Goal: Obtain resource: Download file/media

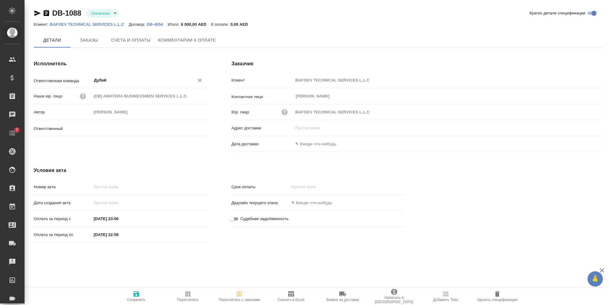
type input "[PERSON_NAME]"
click at [90, 43] on span "Заказы" at bounding box center [88, 41] width 29 height 8
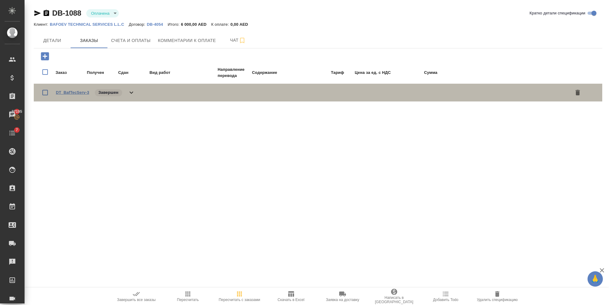
click at [75, 94] on link "DT_BafTecServ-3" at bounding box center [72, 92] width 33 height 5
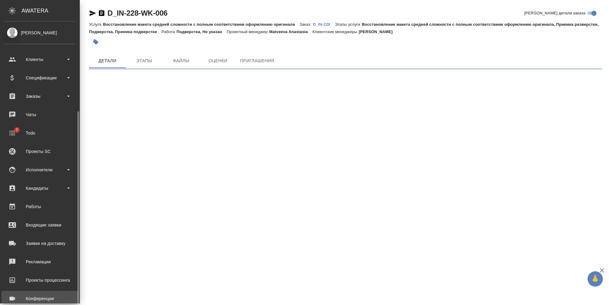
scroll to position [49, 0]
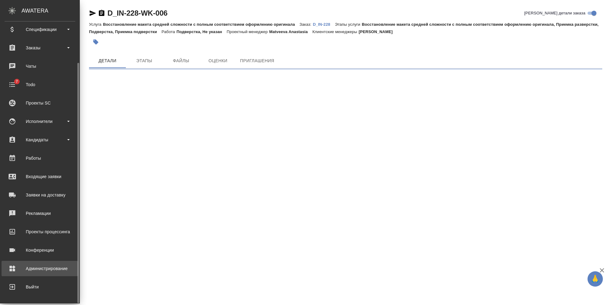
click at [29, 266] on div "Администрирование" at bounding box center [40, 268] width 71 height 9
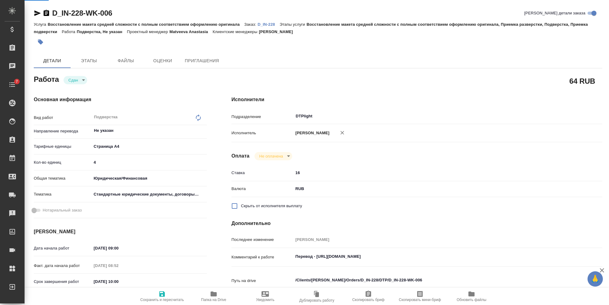
type textarea "x"
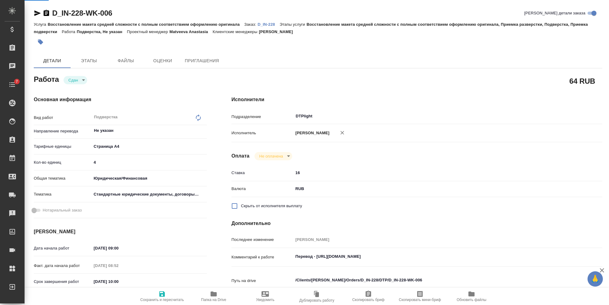
type textarea "x"
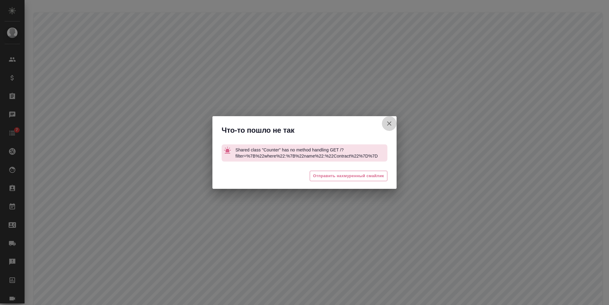
click at [389, 118] on button "Выставляется без акта" at bounding box center [389, 123] width 15 height 15
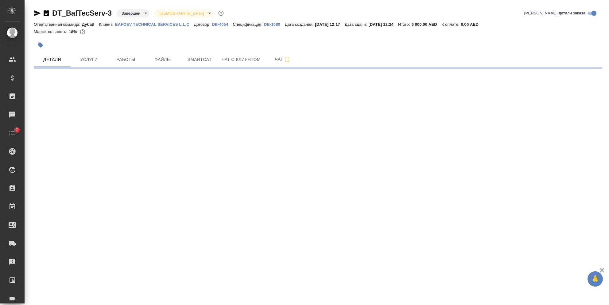
select select "RU"
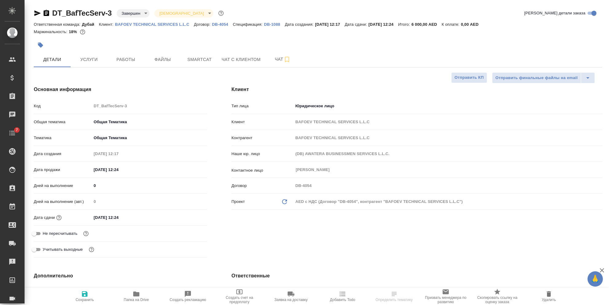
type textarea "x"
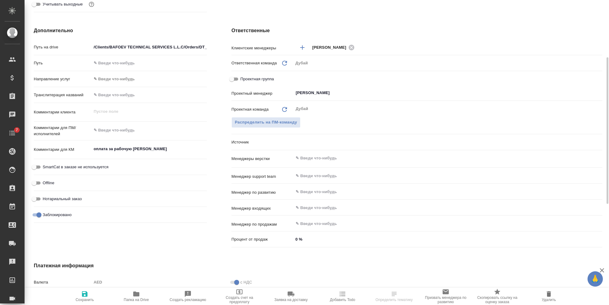
type textarea "x"
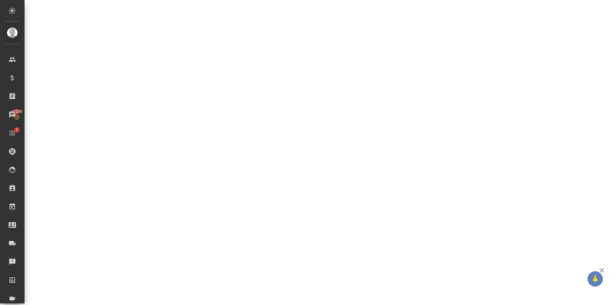
select select "RU"
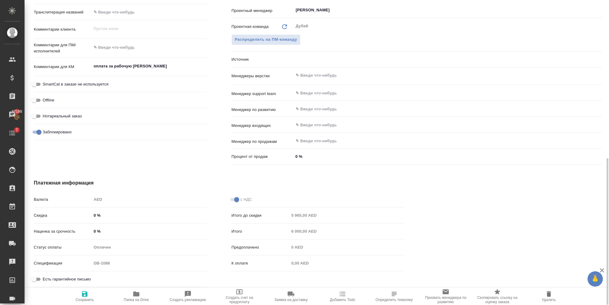
type textarea "x"
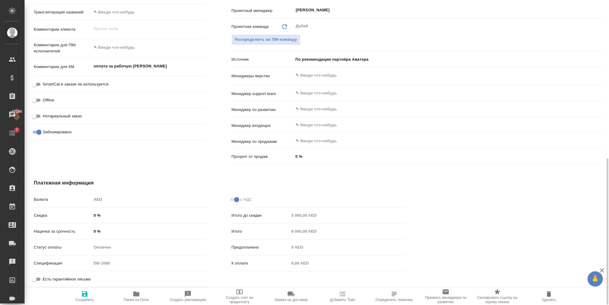
type textarea "x"
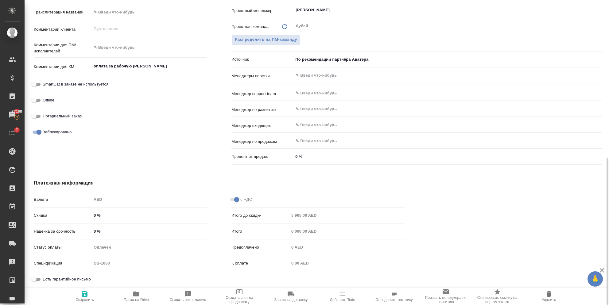
type textarea "x"
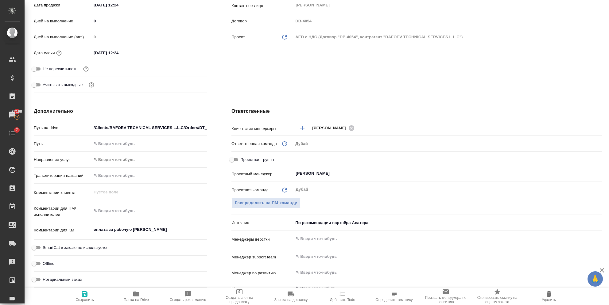
scroll to position [1, 0]
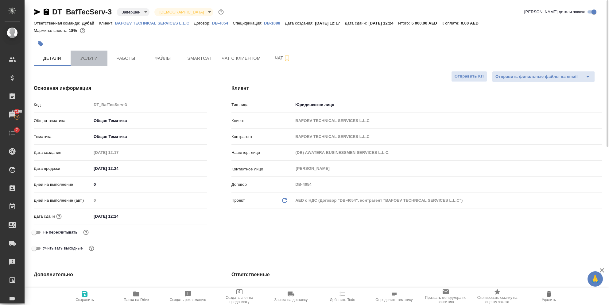
click at [91, 57] on span "Услуги" at bounding box center [88, 59] width 29 height 8
click at [95, 61] on span "Услуги" at bounding box center [88, 59] width 29 height 8
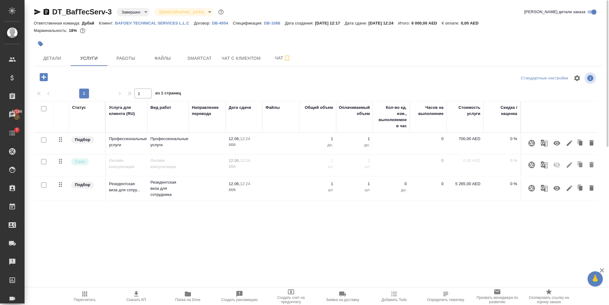
drag, startPoint x: 299, startPoint y: 234, endPoint x: 326, endPoint y: 234, distance: 27.0
click at [326, 234] on div "DT_BafTecServ-3 Завершен closed Святая троица holyTrinity Кратко детали заказа …" at bounding box center [317, 124] width 575 height 250
drag, startPoint x: 326, startPoint y: 234, endPoint x: 382, endPoint y: 237, distance: 56.0
click at [382, 237] on div "DT_BafTecServ-3 Завершен closed Святая троица holyTrinity Кратко детали заказа …" at bounding box center [317, 124] width 575 height 250
drag, startPoint x: 382, startPoint y: 237, endPoint x: 363, endPoint y: 216, distance: 28.5
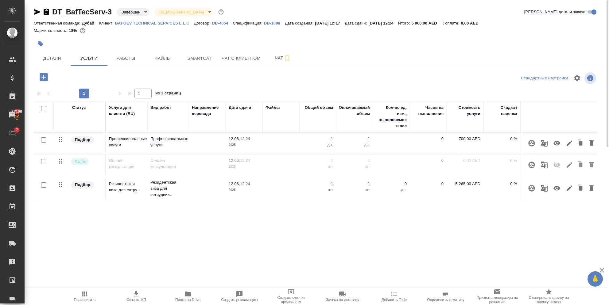
click at [363, 216] on div "Статус Услуга для клиента (RU) Вид работ Направление перевода Дата сдачи Файлы …" at bounding box center [316, 167] width 564 height 132
click at [56, 55] on span "Детали" at bounding box center [51, 59] width 29 height 8
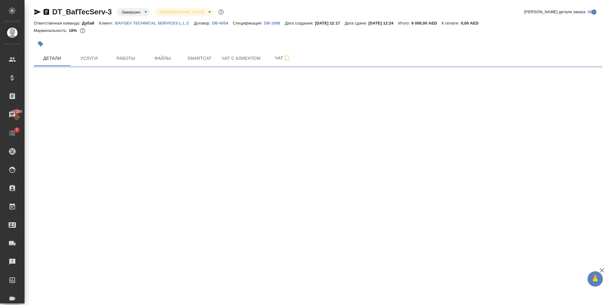
select select "RU"
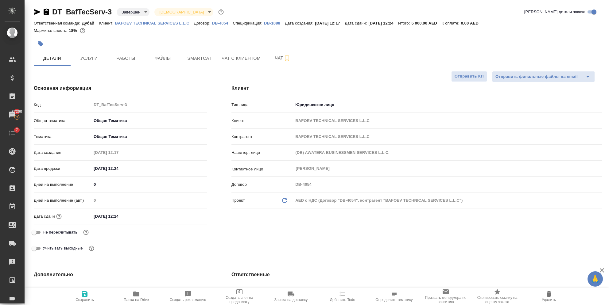
type textarea "x"
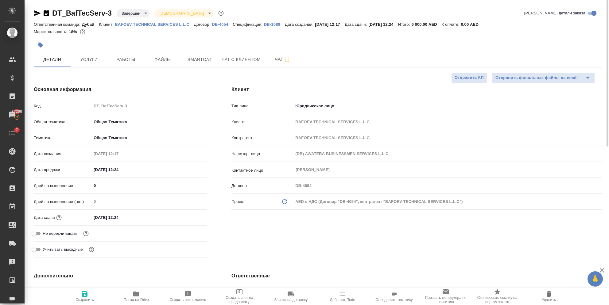
click at [91, 49] on div at bounding box center [223, 45] width 379 height 14
click at [91, 58] on span "Услуги" at bounding box center [88, 60] width 29 height 8
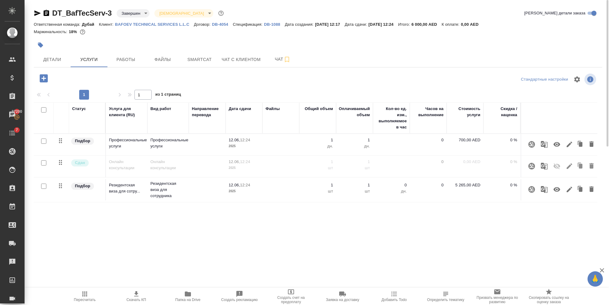
drag, startPoint x: 355, startPoint y: 228, endPoint x: 519, endPoint y: 236, distance: 163.5
click at [519, 236] on div "DT_BafTecServ-3 Завершен closed Святая троица holyTrinity Кратко детали заказа …" at bounding box center [317, 125] width 575 height 250
drag, startPoint x: 460, startPoint y: 227, endPoint x: 464, endPoint y: 227, distance: 4.3
click at [464, 227] on div "Статус Услуга для клиента (RU) Вид работ Направление перевода Дата сдачи Файлы …" at bounding box center [316, 169] width 564 height 132
click at [570, 142] on icon "button" at bounding box center [569, 144] width 7 height 7
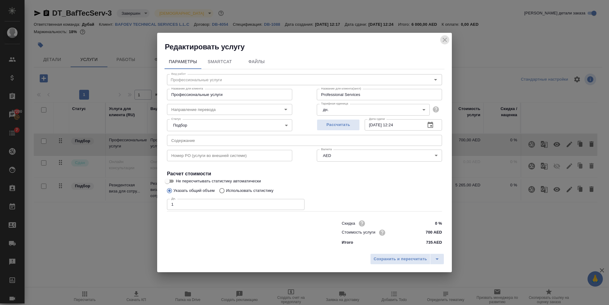
click at [448, 43] on icon "close" at bounding box center [444, 39] width 7 height 7
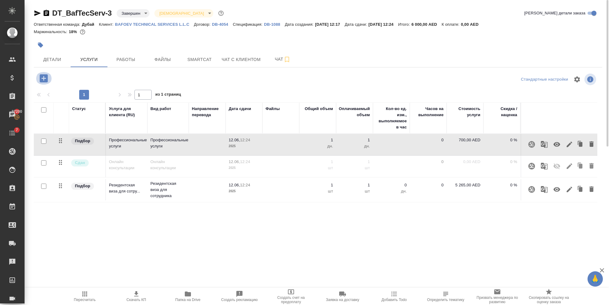
click at [39, 77] on icon "button" at bounding box center [43, 78] width 11 height 11
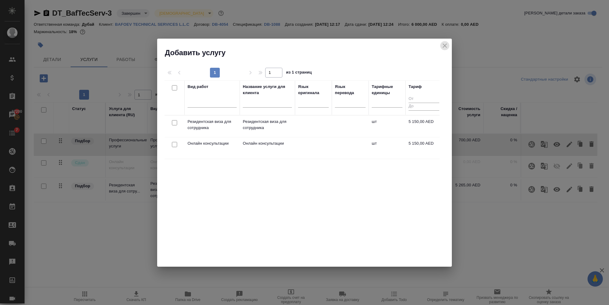
click at [447, 45] on icon "close" at bounding box center [444, 45] width 7 height 7
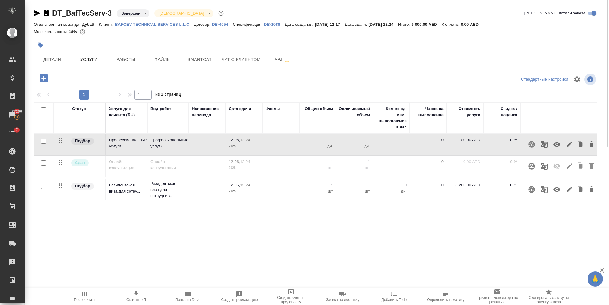
click at [220, 24] on p "DB-4054" at bounding box center [222, 24] width 21 height 5
drag, startPoint x: 191, startPoint y: 239, endPoint x: 205, endPoint y: 239, distance: 14.4
click at [205, 239] on div "DT_BafTecServ-3 Завершен closed Святая троица holyTrinity Кратко детали заказа …" at bounding box center [317, 125] width 575 height 250
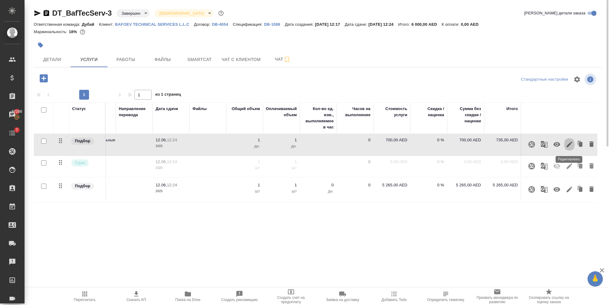
click at [569, 146] on icon "button" at bounding box center [569, 144] width 7 height 7
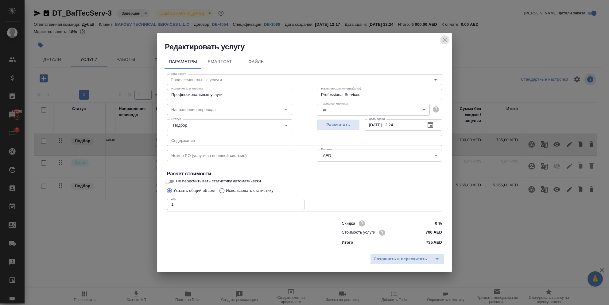
click at [448, 40] on icon "close" at bounding box center [444, 39] width 7 height 7
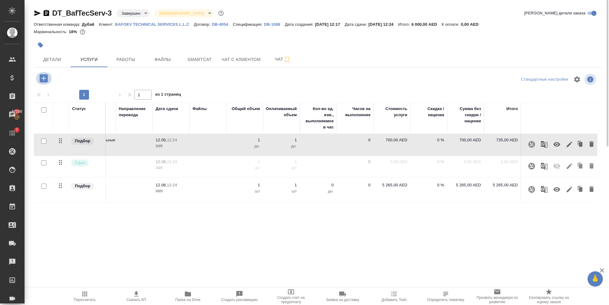
click at [40, 78] on icon "button" at bounding box center [44, 78] width 8 height 8
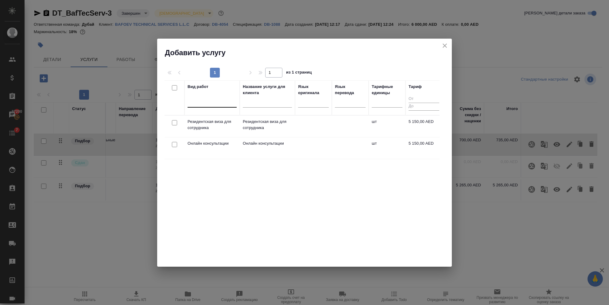
click at [218, 102] on div at bounding box center [212, 101] width 49 height 9
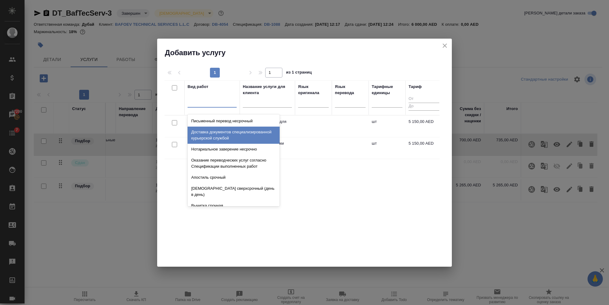
click at [224, 141] on div "Доставка документов специализированной курьерской службой" at bounding box center [234, 135] width 92 height 17
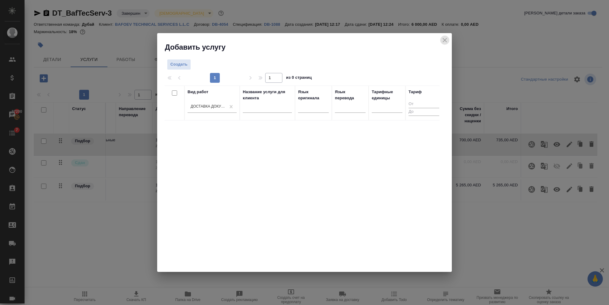
click at [444, 40] on icon "close" at bounding box center [445, 40] width 4 height 4
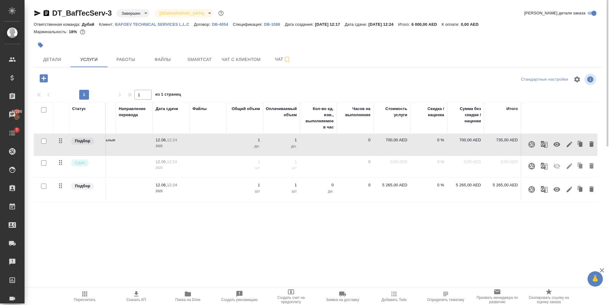
drag, startPoint x: 351, startPoint y: 236, endPoint x: 421, endPoint y: 235, distance: 69.4
click at [421, 235] on div "DT_BafTecServ-3 Завершен closed Святая троица holyTrinity Кратко детали заказа …" at bounding box center [317, 125] width 575 height 250
click at [267, 24] on p "DB-1088" at bounding box center [274, 24] width 21 height 5
click at [132, 298] on span "Скачать КП" at bounding box center [136, 300] width 20 height 4
click at [271, 24] on p "DB-1088" at bounding box center [274, 24] width 21 height 5
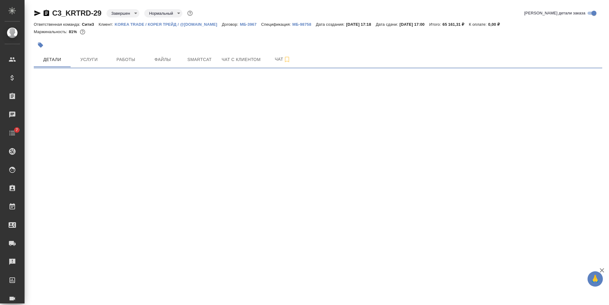
select select "RU"
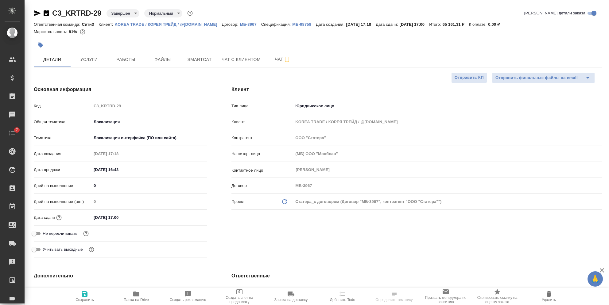
type textarea "x"
click at [297, 24] on p "МБ-98758" at bounding box center [304, 24] width 24 height 5
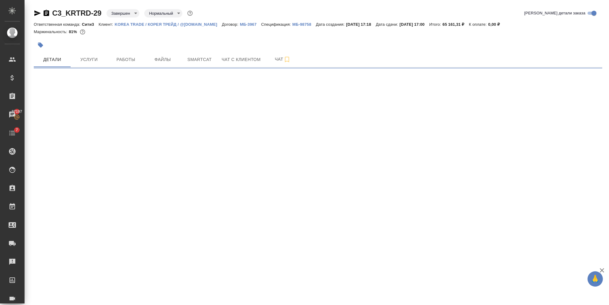
select select "RU"
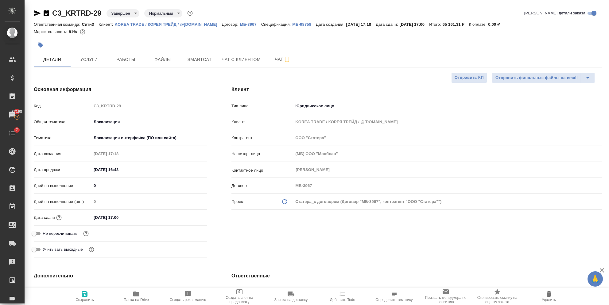
type textarea "x"
click at [91, 57] on span "Услуги" at bounding box center [88, 60] width 29 height 8
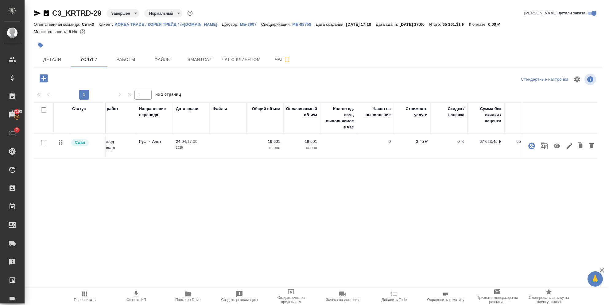
scroll to position [0, 73]
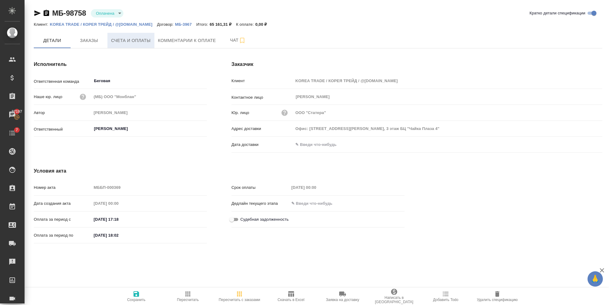
click at [117, 44] on button "Счета и оплаты" at bounding box center [130, 40] width 47 height 15
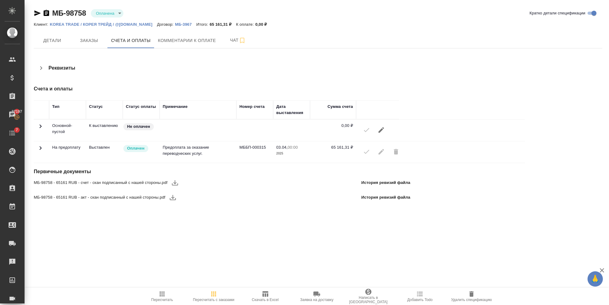
click at [262, 294] on icon "button" at bounding box center [265, 294] width 7 height 7
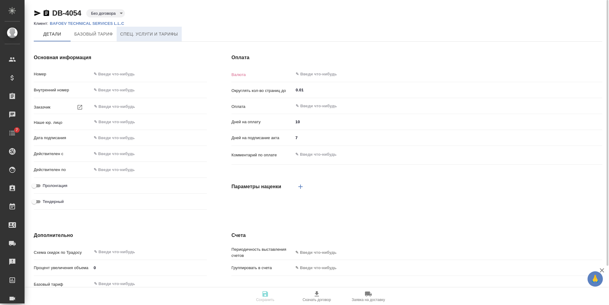
type input "DB-4054"
type input "BAFOEV TECHNICAL SERVICES L.L.C"
type input "(DB) AWATERA BUSINESSMEN SERVICES L.L.C."
type input "[DATE] 12:21"
type input "AED"
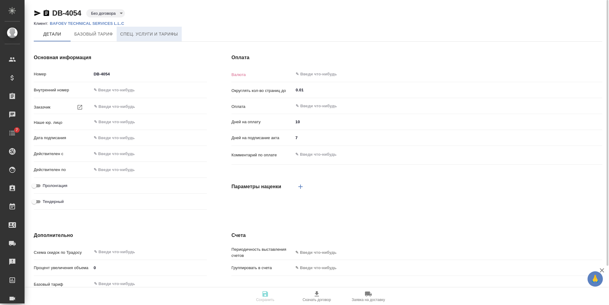
type input "После выставления счета"
type input "russian"
type input "basic"
type input "manual"
type input "client"
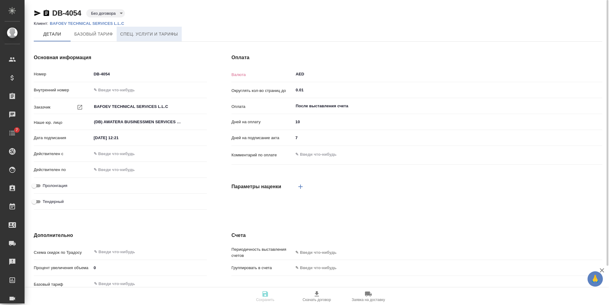
click at [134, 32] on span "Спец. услуги и тарифы" at bounding box center [149, 34] width 58 height 8
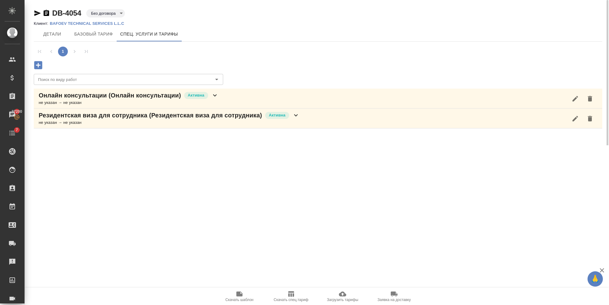
click at [41, 64] on icon "button" at bounding box center [38, 65] width 8 height 8
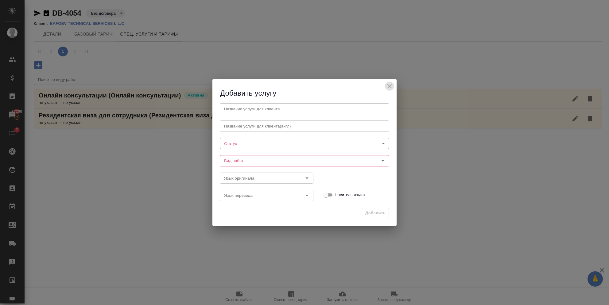
click at [388, 88] on icon "close" at bounding box center [389, 86] width 7 height 7
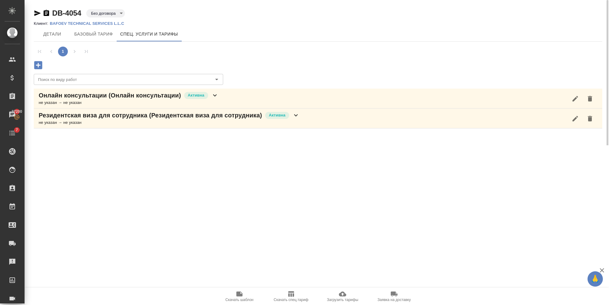
click at [219, 98] on div "Онлайн консультации (Онлайн консультации) Активна не указан → не указан" at bounding box center [318, 99] width 569 height 20
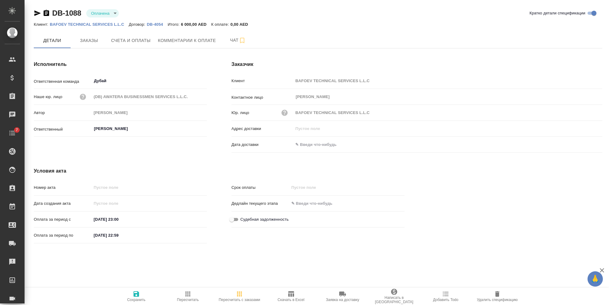
click at [285, 297] on span "Скачать в Excel" at bounding box center [291, 297] width 44 height 12
click at [148, 25] on p "DB-4054" at bounding box center [157, 24] width 21 height 5
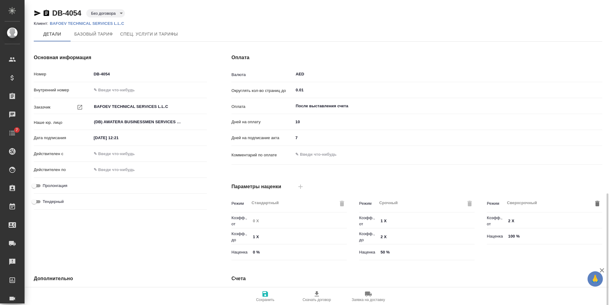
scroll to position [112, 0]
